Goal: Task Accomplishment & Management: Manage account settings

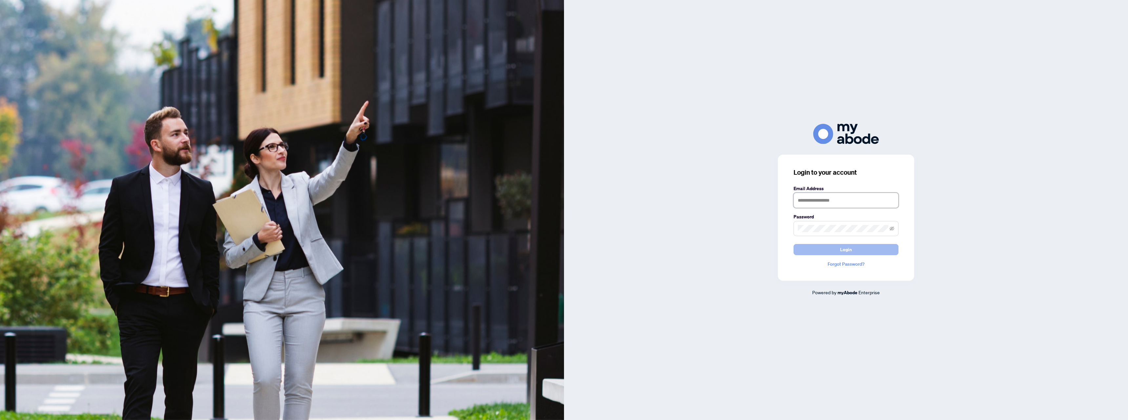
type input "**********"
click at [849, 244] on span "Login" at bounding box center [846, 249] width 12 height 10
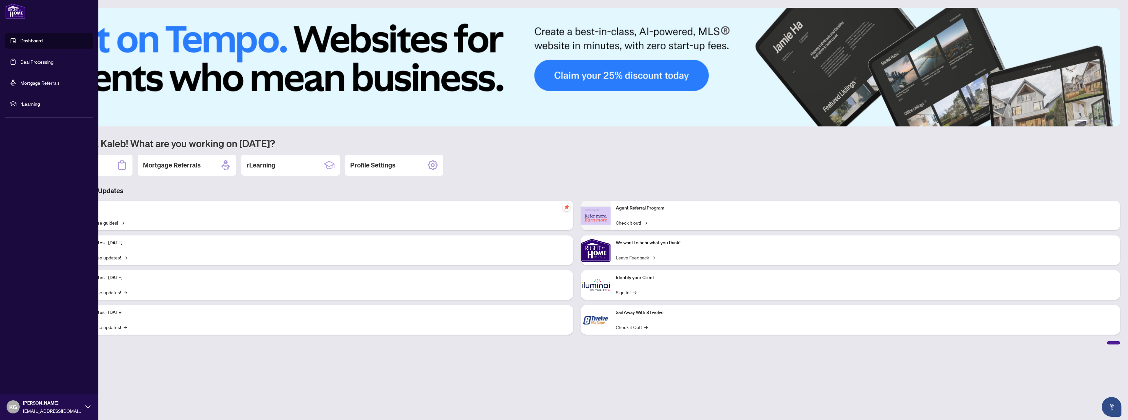
click at [33, 65] on link "Deal Processing" at bounding box center [36, 62] width 33 height 6
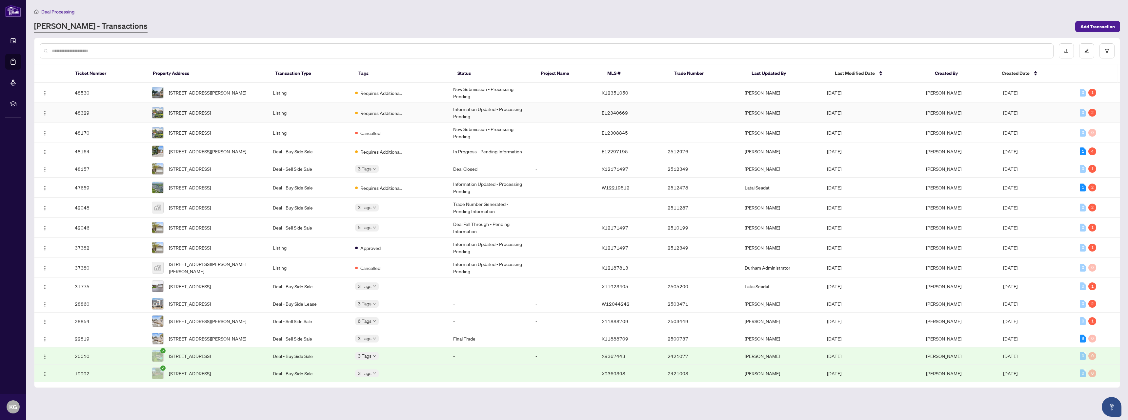
click at [501, 113] on td "Information Updated - Processing Pending" at bounding box center [489, 113] width 83 height 20
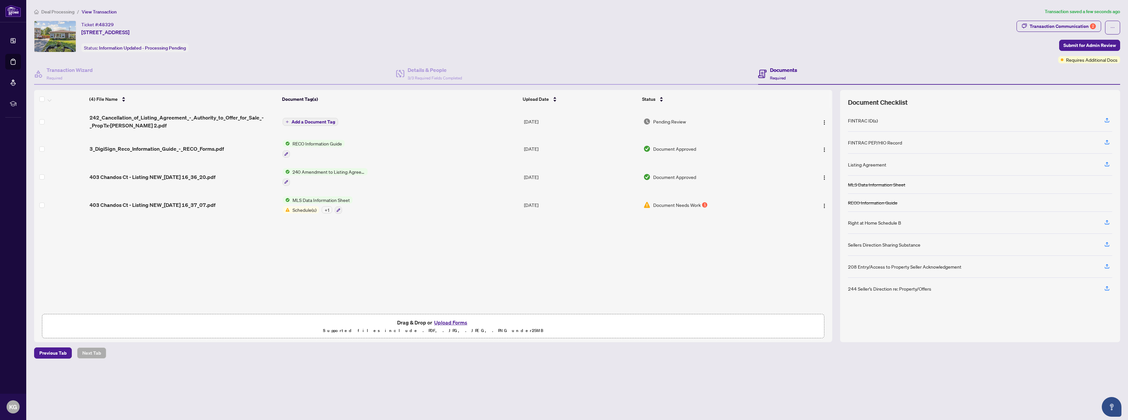
click at [324, 124] on button "Add a Document Tag" at bounding box center [310, 122] width 55 height 8
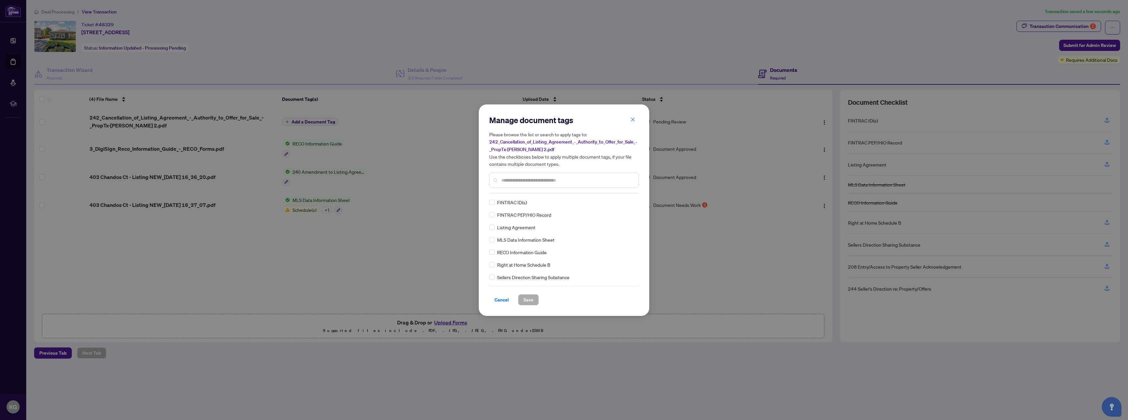
click at [543, 182] on input "text" at bounding box center [568, 179] width 132 height 7
type input "****"
click at [530, 302] on span "Save" at bounding box center [529, 299] width 10 height 10
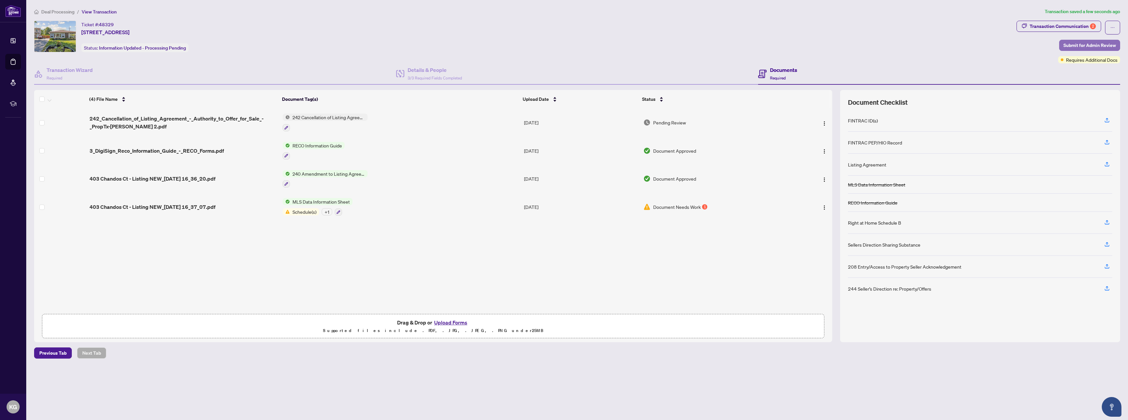
click at [1095, 48] on span "Submit for Admin Review" at bounding box center [1090, 45] width 52 height 10
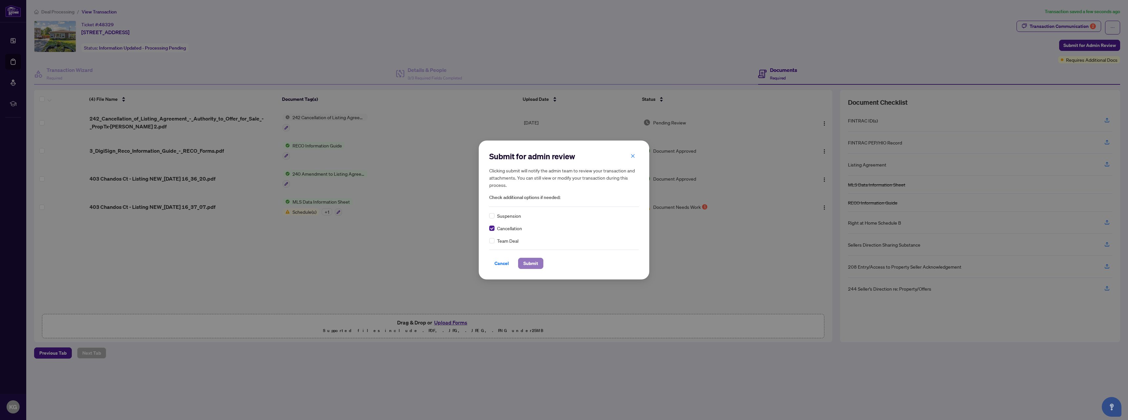
click at [529, 264] on span "Submit" at bounding box center [531, 263] width 15 height 10
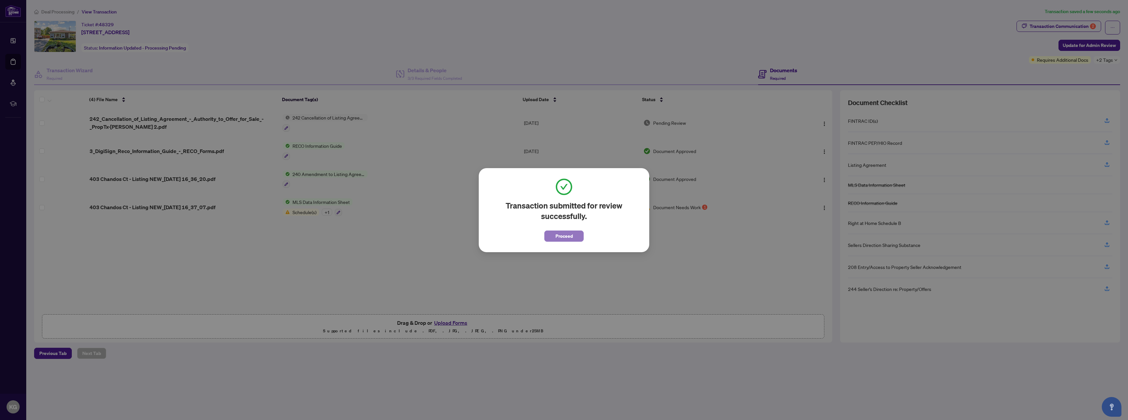
click at [562, 235] on span "Proceed" at bounding box center [564, 236] width 17 height 10
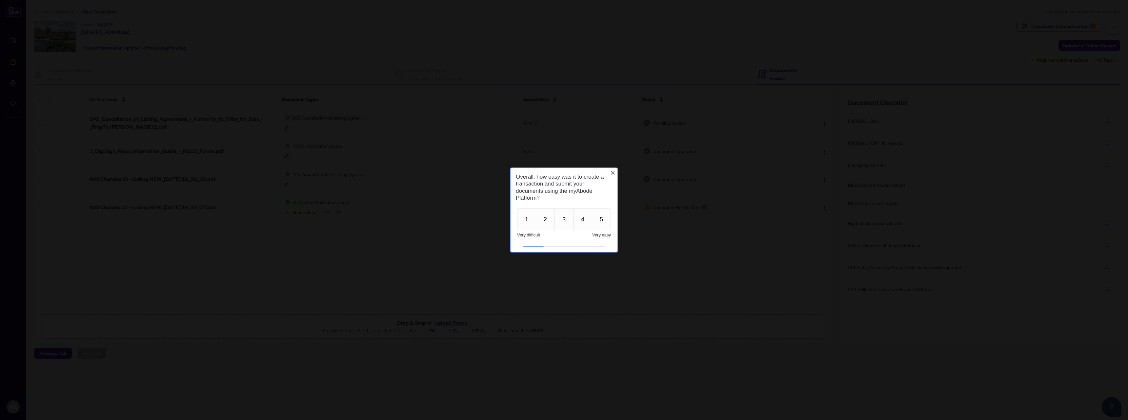
click at [613, 173] on icon "Close button" at bounding box center [612, 172] width 5 height 5
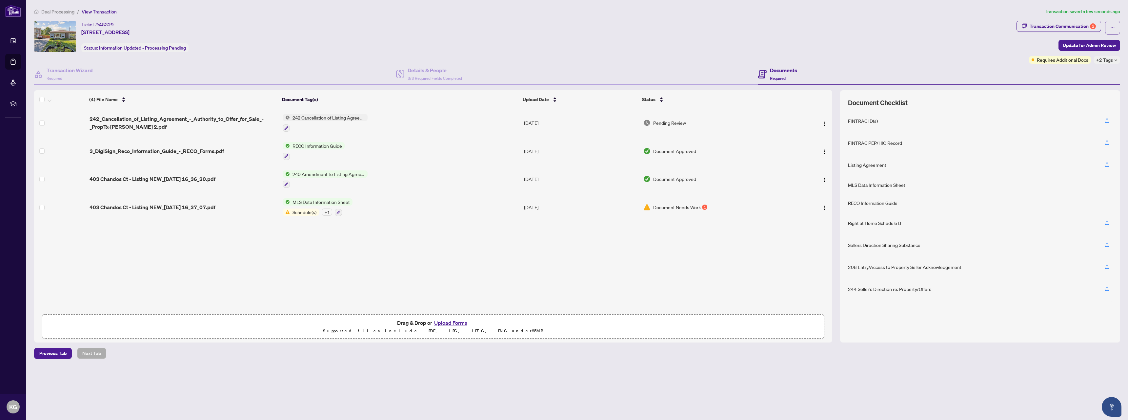
click at [52, 12] on span "Deal Processing" at bounding box center [57, 12] width 33 height 6
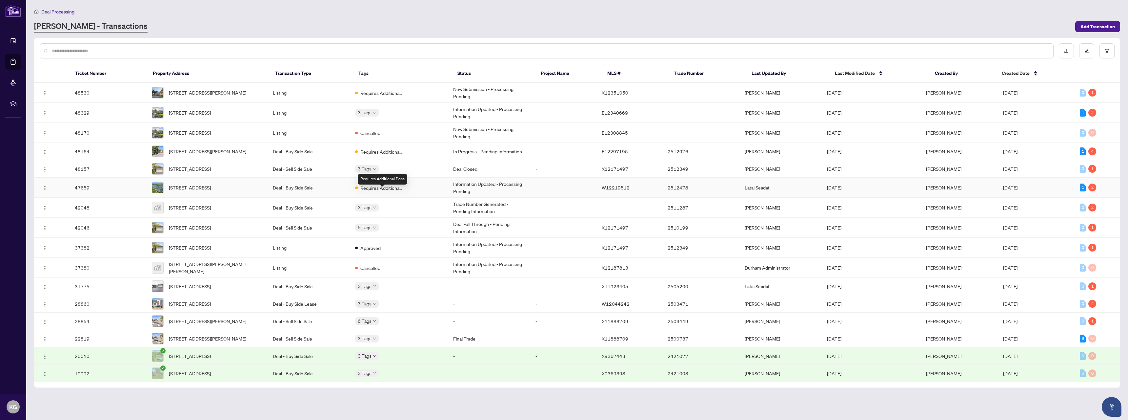
click at [390, 191] on span "Requires Additional Docs" at bounding box center [382, 187] width 43 height 7
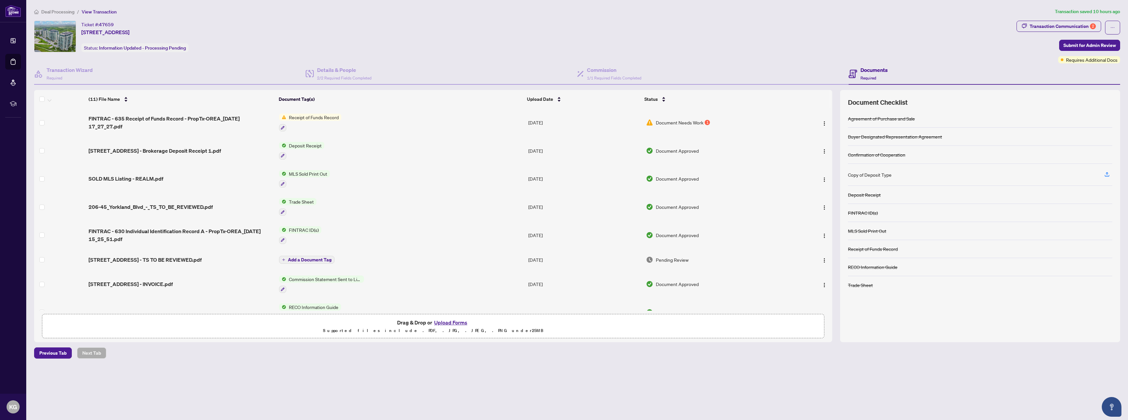
click at [664, 121] on span "Document Needs Work" at bounding box center [680, 122] width 48 height 7
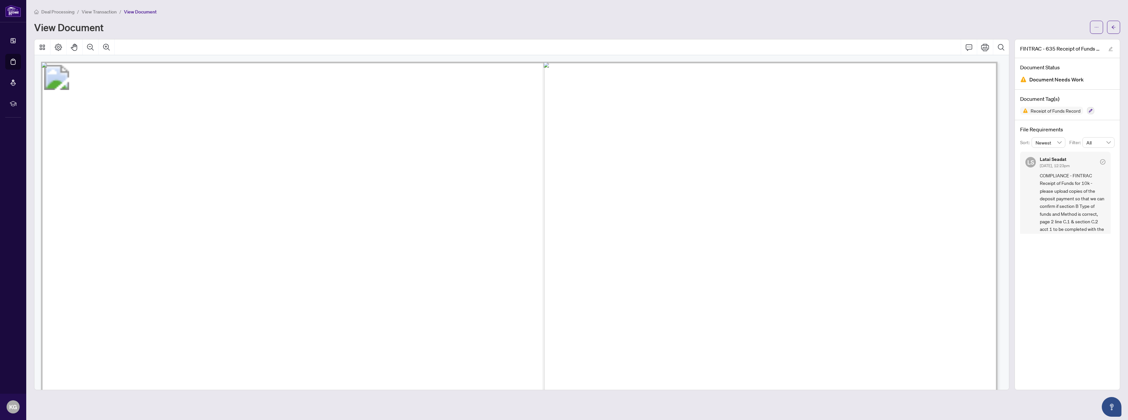
click at [88, 8] on li "View Transaction" at bounding box center [99, 12] width 35 height 8
click at [89, 13] on span "View Transaction" at bounding box center [99, 12] width 35 height 6
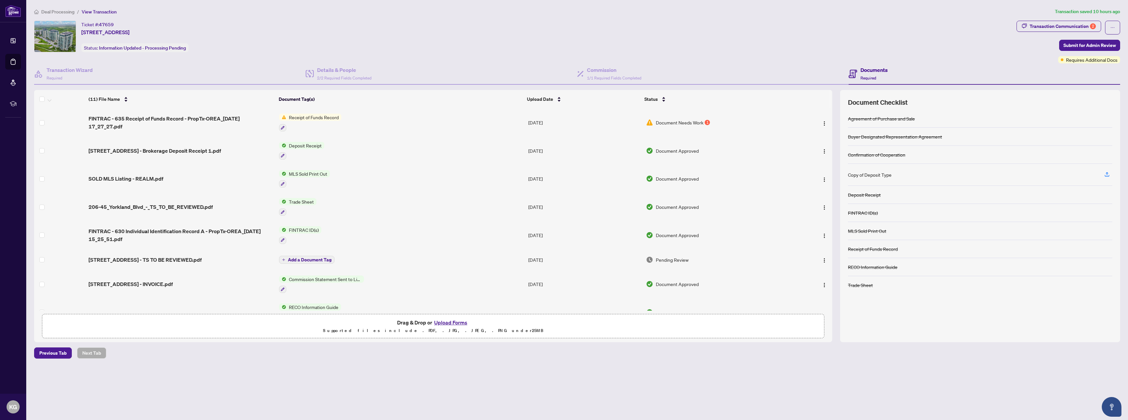
click at [307, 149] on div "Deposit Receipt" at bounding box center [301, 151] width 45 height 18
click at [213, 150] on span "[STREET_ADDRESS] - Brokerage Deposit Receipt 1.pdf" at bounding box center [155, 151] width 133 height 8
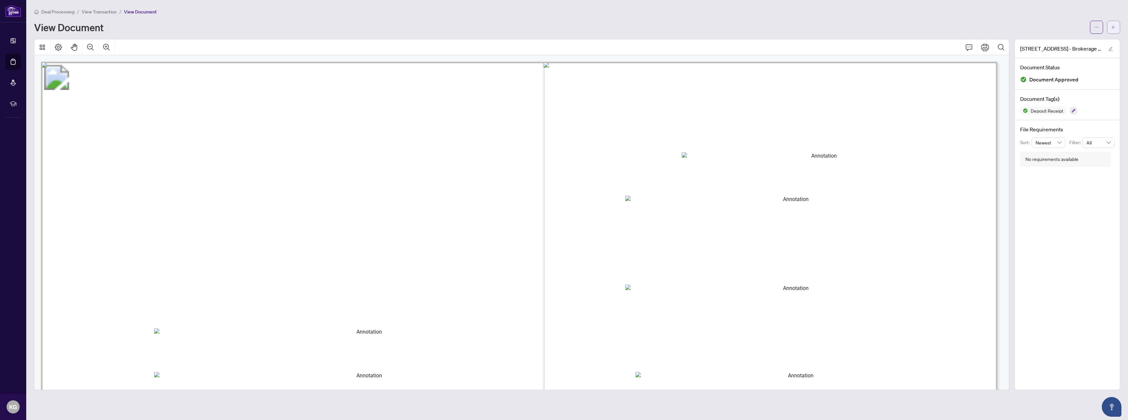
click at [1110, 28] on button "button" at bounding box center [1113, 27] width 13 height 13
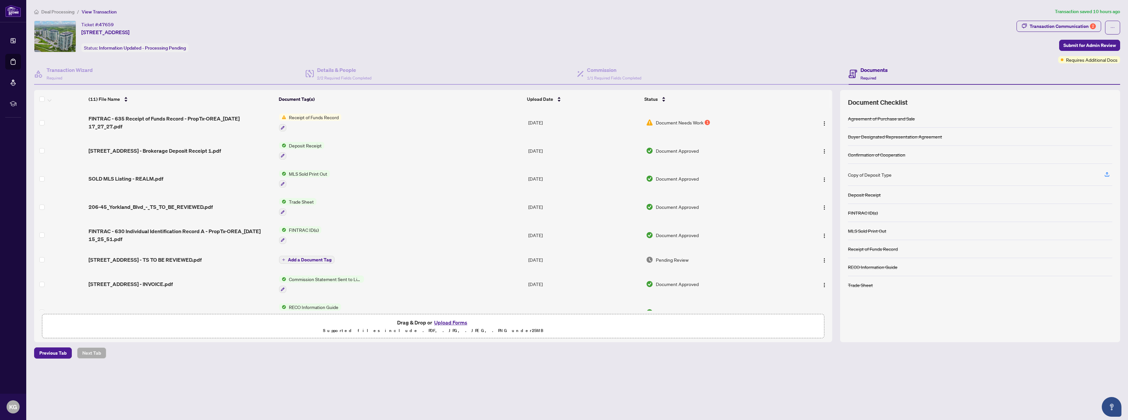
click at [701, 51] on div "Ticket #: 47659 [STREET_ADDRESS] Status: Information Updated - Processing Pendi…" at bounding box center [524, 36] width 980 height 31
click at [672, 117] on td "Document Needs Work 1" at bounding box center [717, 122] width 147 height 28
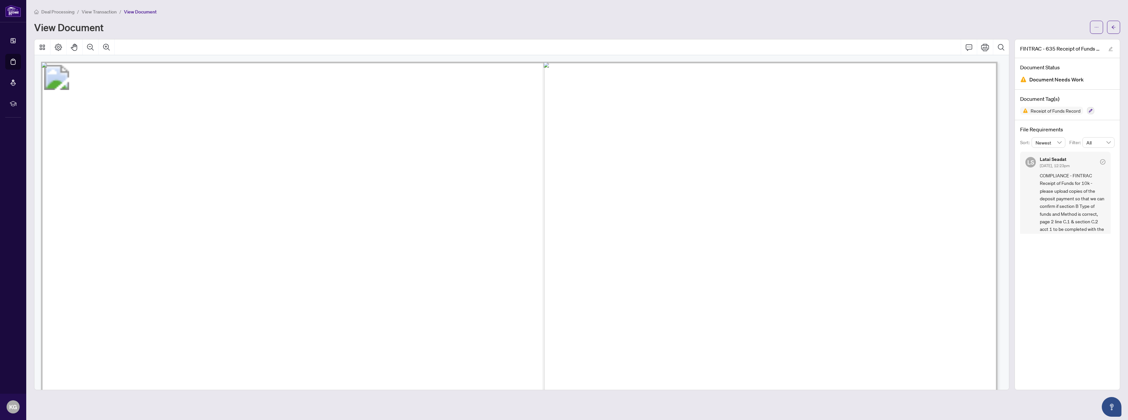
click at [104, 14] on span "View Transaction" at bounding box center [99, 12] width 35 height 6
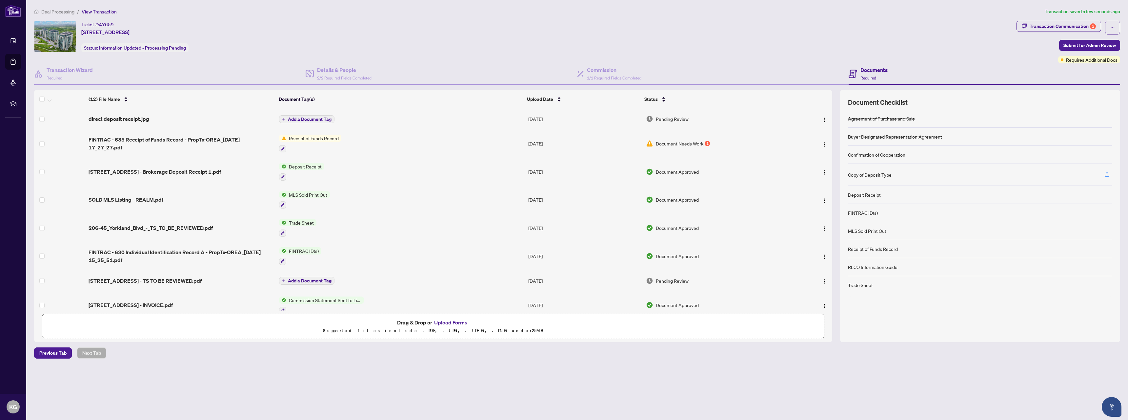
click at [309, 118] on span "Add a Document Tag" at bounding box center [310, 119] width 44 height 5
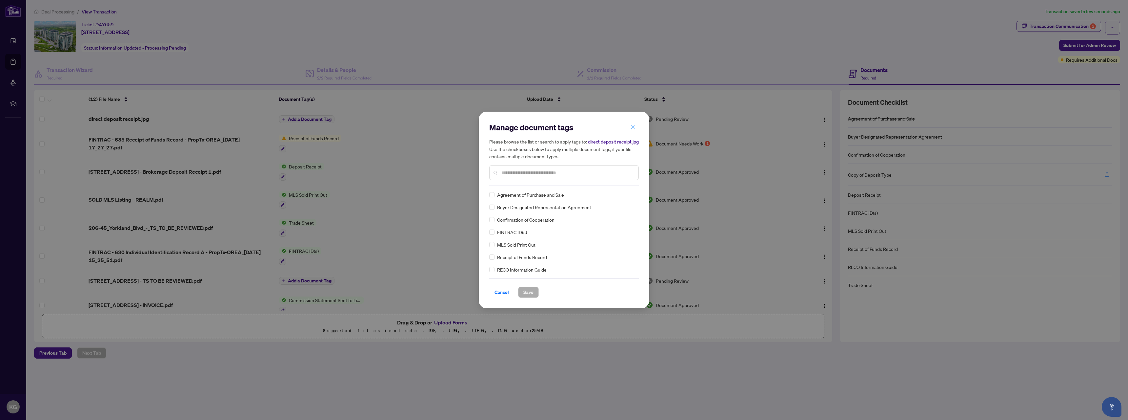
click at [635, 124] on button "button" at bounding box center [633, 126] width 13 height 11
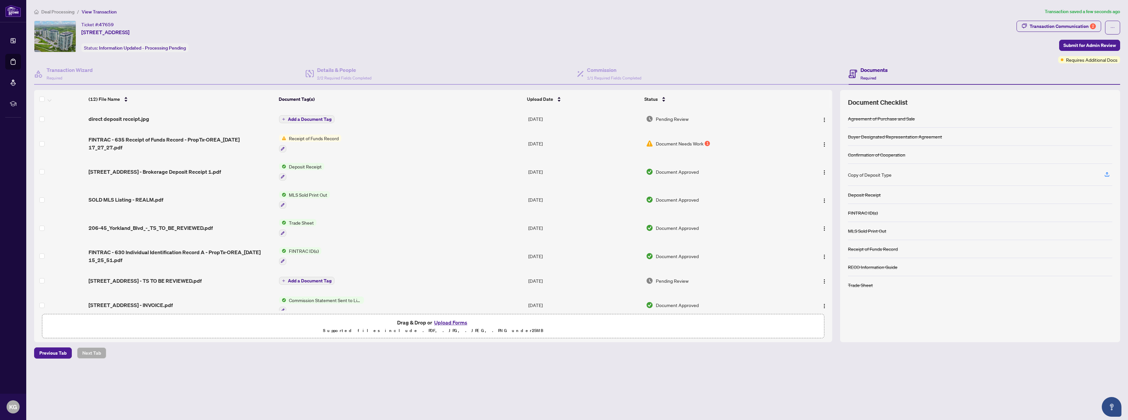
click at [684, 145] on span "Document Needs Work" at bounding box center [680, 143] width 48 height 7
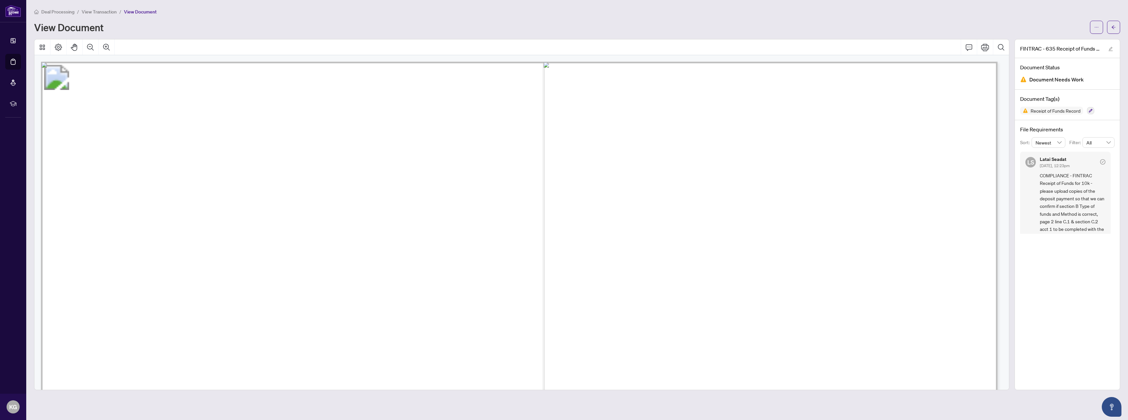
click at [1083, 228] on span "COMPLIANCE - FINTRAC Receipt of Funds for 10k - please upload copies of the dep…" at bounding box center [1073, 249] width 66 height 154
click at [1100, 156] on div "[PERSON_NAME] Seadat [DATE], 12:23pm COMPLIANCE - FINTRAC Receipt of Funds for …" at bounding box center [1065, 241] width 91 height 179
click at [1101, 163] on icon "check-circle" at bounding box center [1103, 161] width 5 height 5
click at [1101, 162] on icon "check-circle" at bounding box center [1103, 161] width 5 height 5
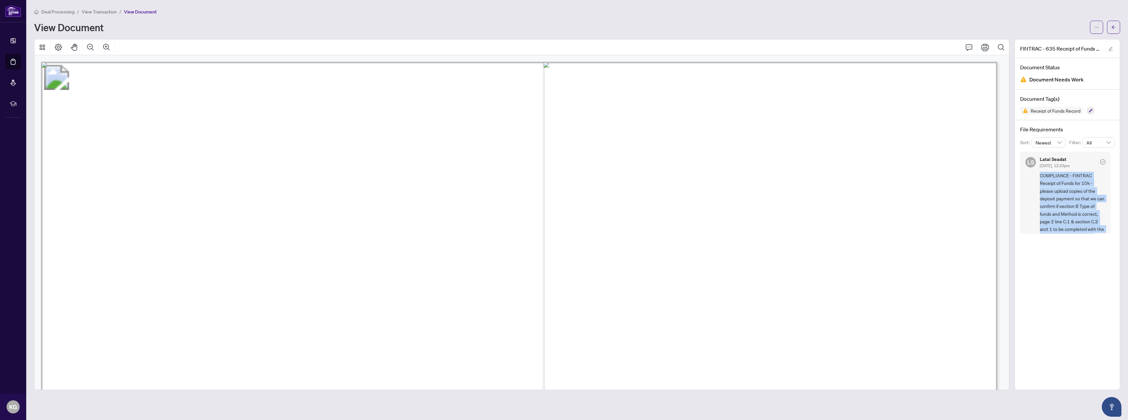
click at [1101, 162] on icon "check-circle" at bounding box center [1103, 161] width 5 height 5
click at [1072, 205] on span "COMPLIANCE - FINTRAC Receipt of Funds for 10k - please upload copies of the dep…" at bounding box center [1073, 249] width 66 height 154
click at [1065, 305] on div "FINTRAC - 635 Receipt of Funds Record - PropTx-OREA_[DATE] 17_27_27.pdf Documen…" at bounding box center [1068, 214] width 106 height 351
click at [1112, 27] on icon "arrow-left" at bounding box center [1114, 27] width 5 height 5
